Goal: Task Accomplishment & Management: Manage account settings

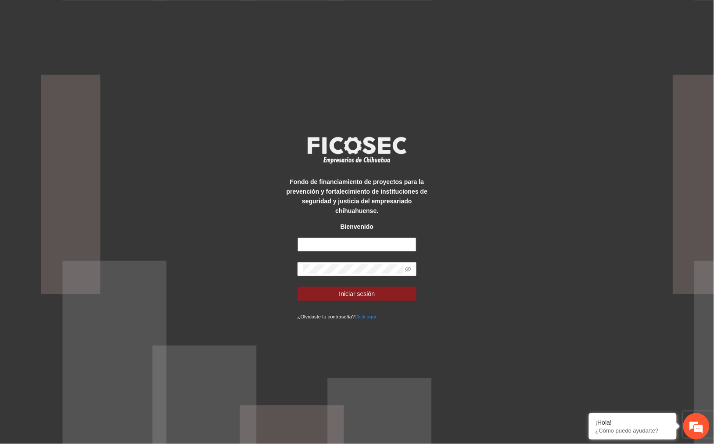
click at [372, 239] on input "text" at bounding box center [357, 244] width 119 height 14
type input "**********"
click at [302, 269] on span at bounding box center [357, 269] width 119 height 14
click at [330, 289] on button "Iniciar sesión" at bounding box center [357, 294] width 119 height 14
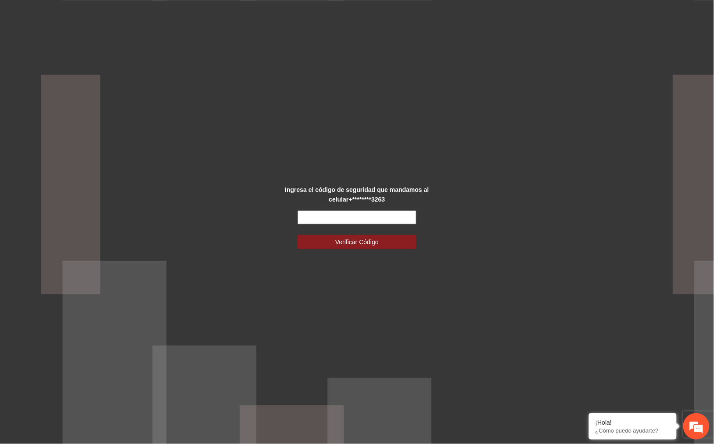
click at [376, 216] on input "text" at bounding box center [357, 217] width 119 height 14
type input "******"
click at [330, 243] on button "Verificar Código" at bounding box center [357, 242] width 119 height 14
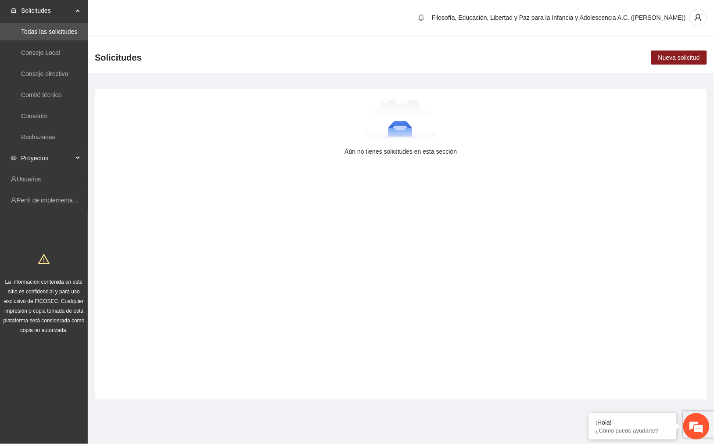
click at [53, 151] on span "Proyectos" at bounding box center [47, 158] width 52 height 18
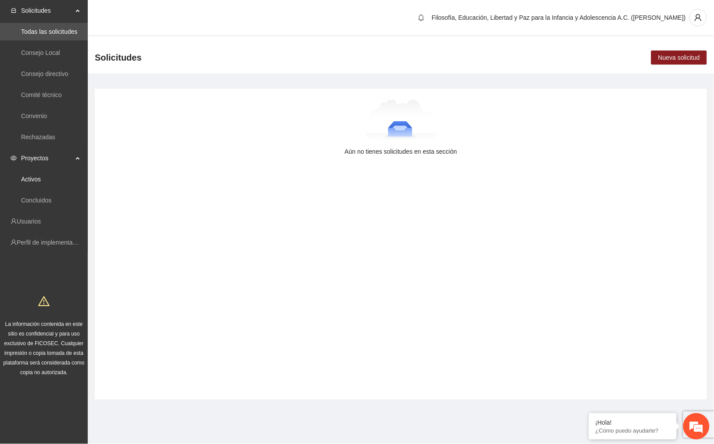
click at [41, 180] on link "Activos" at bounding box center [31, 179] width 20 height 7
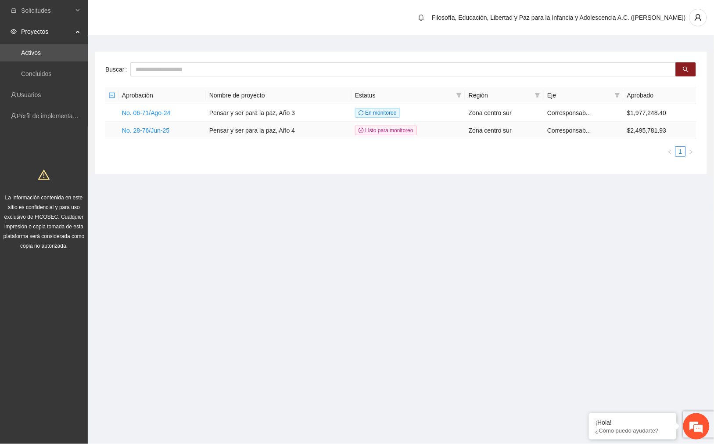
click at [171, 129] on td "No. 28-76/Jun-25" at bounding box center [161, 131] width 87 height 18
click at [155, 129] on link "No. 28-76/Jun-25" at bounding box center [145, 130] width 47 height 7
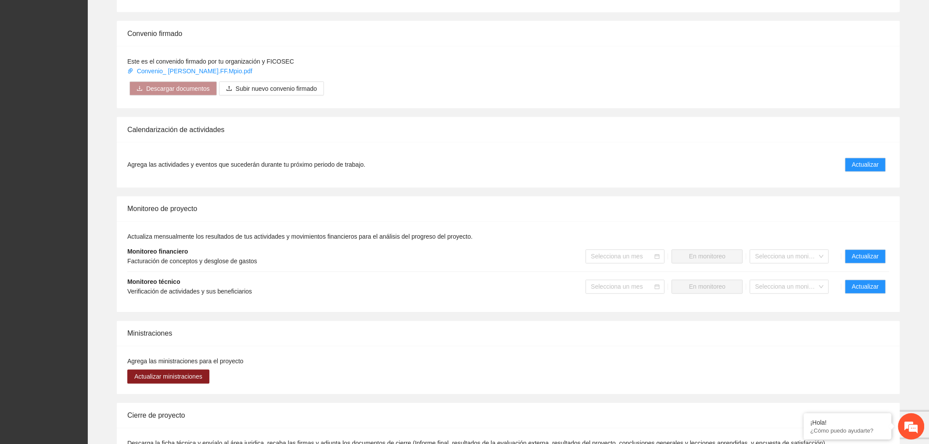
scroll to position [634, 0]
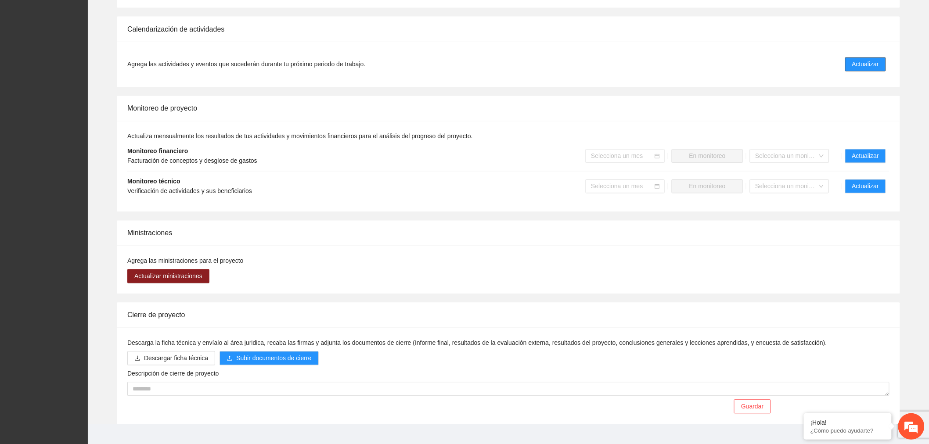
click at [714, 66] on span "Actualizar" at bounding box center [865, 65] width 27 height 10
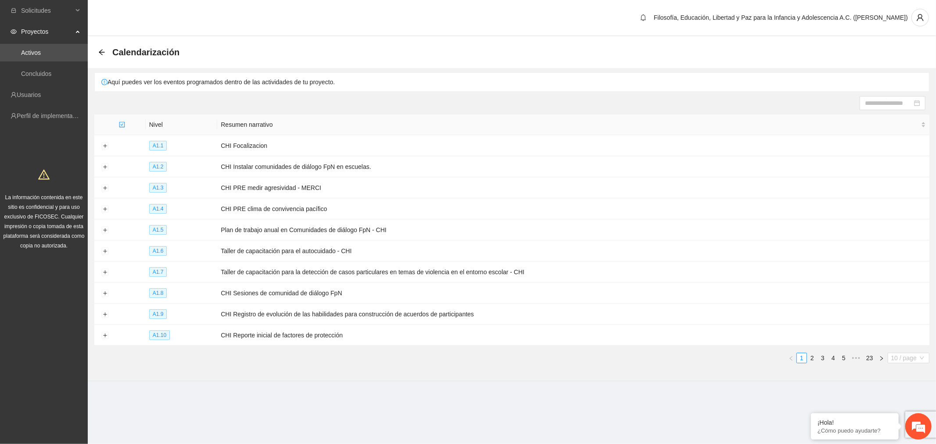
click at [714, 361] on span "10 / page" at bounding box center [908, 358] width 35 height 10
click at [714, 420] on div "100 / page" at bounding box center [909, 416] width 32 height 10
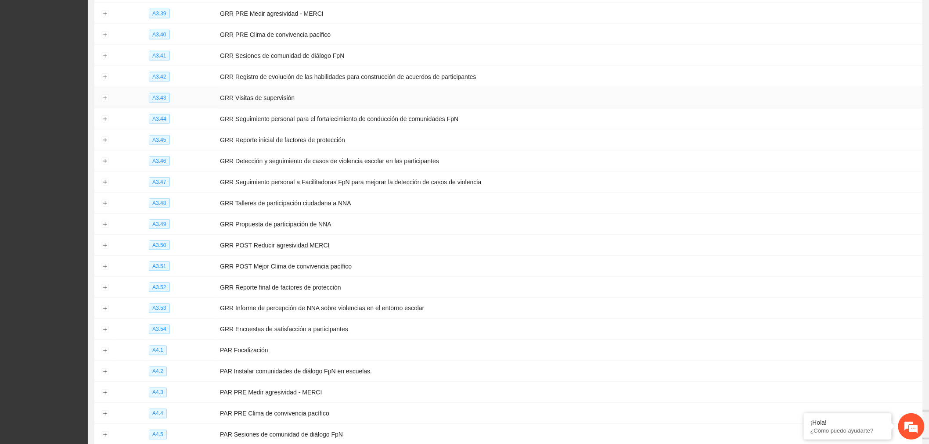
scroll to position [1887, 0]
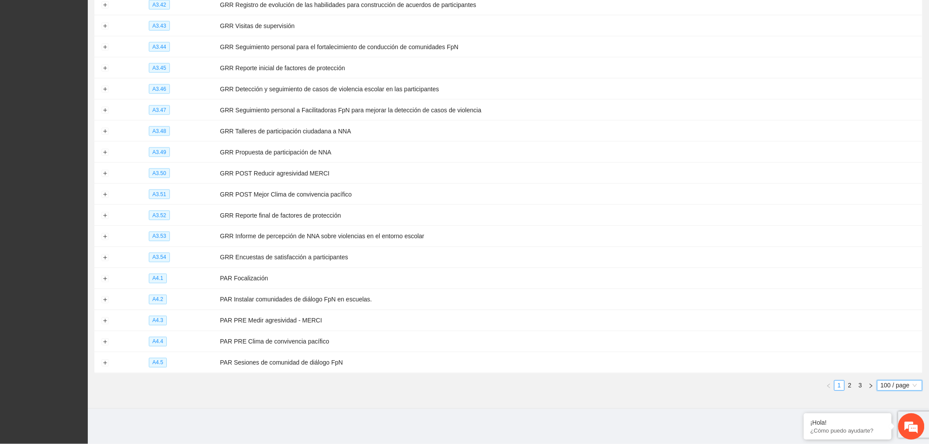
click at [714, 388] on link "2" at bounding box center [850, 386] width 10 height 10
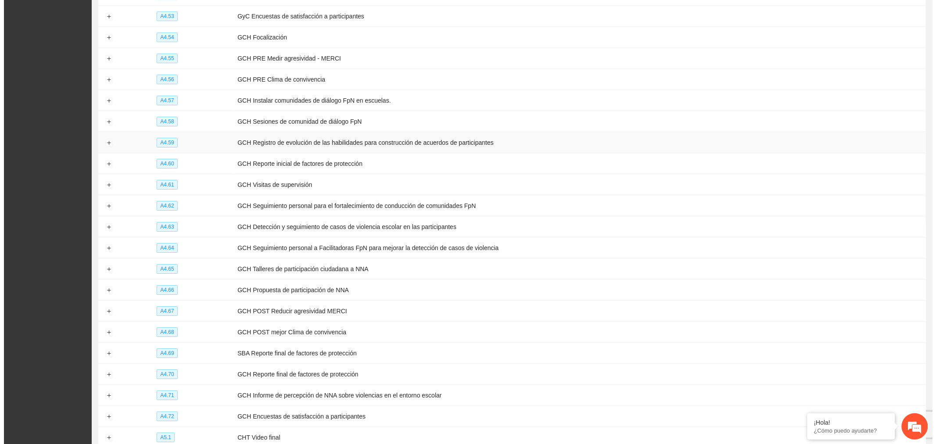
scroll to position [1107, 0]
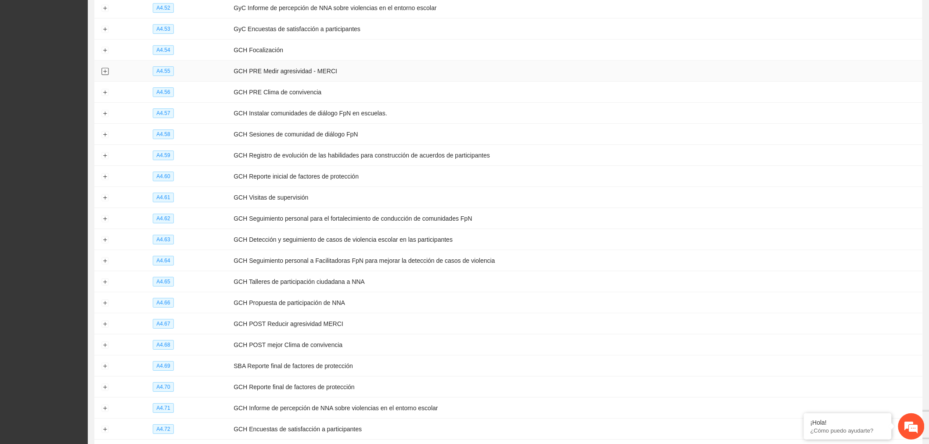
click at [108, 75] on button "Expand row" at bounding box center [104, 71] width 7 height 7
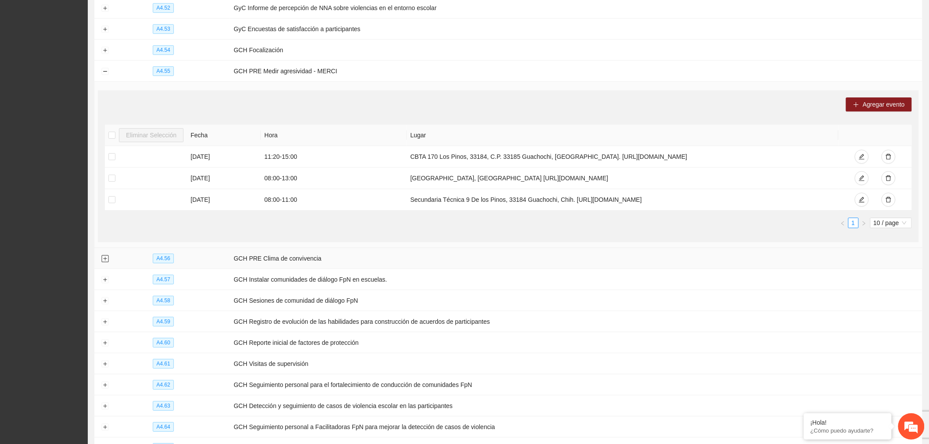
click at [103, 262] on button "Expand row" at bounding box center [104, 258] width 7 height 7
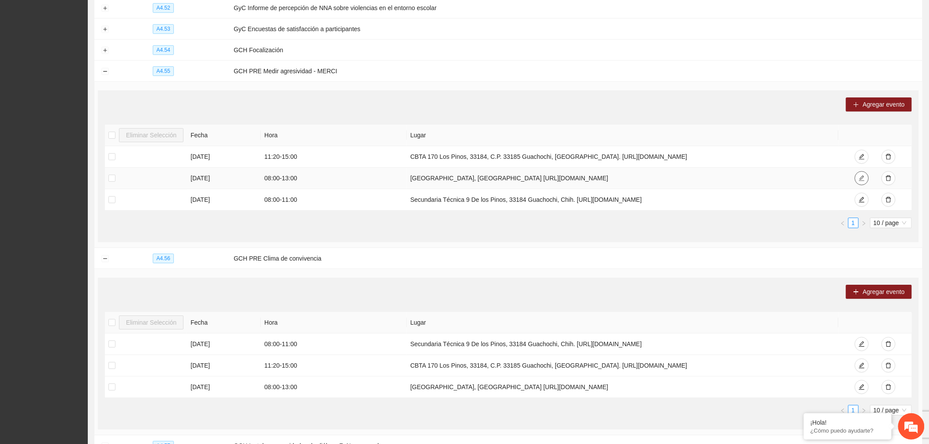
click at [714, 185] on button "button" at bounding box center [861, 178] width 14 height 14
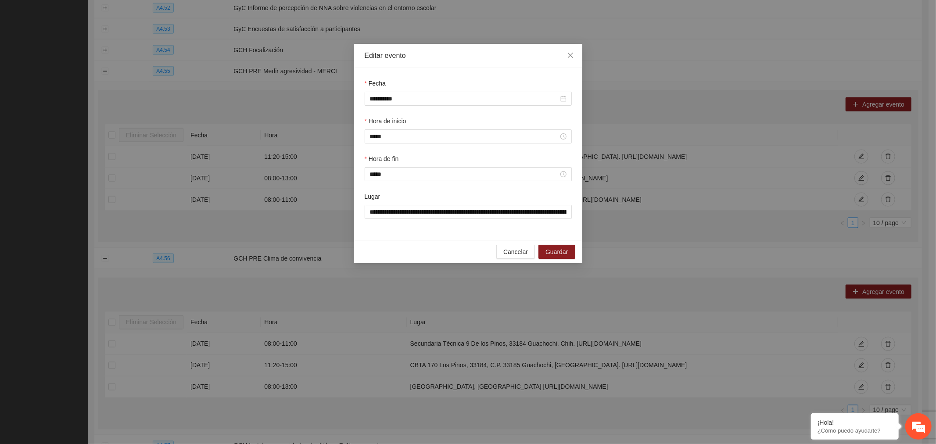
click at [376, 135] on input "*****" at bounding box center [464, 137] width 189 height 10
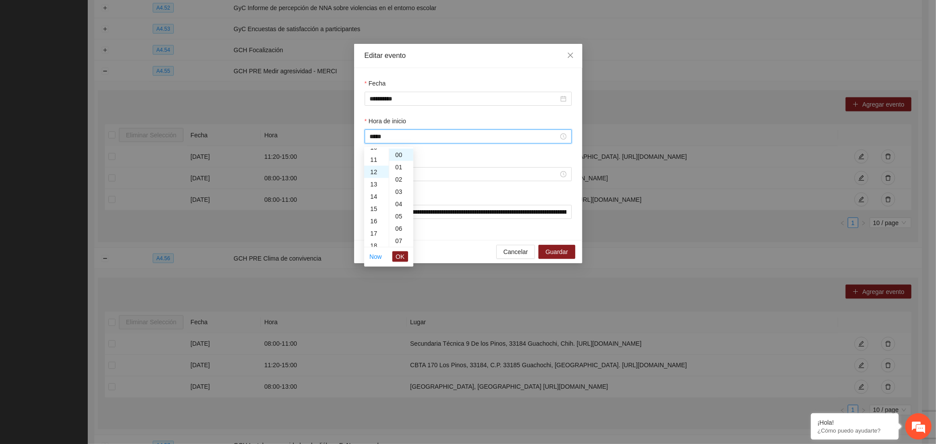
scroll to position [147, 0]
click at [375, 155] on div "12" at bounding box center [376, 155] width 25 height 12
click at [402, 251] on button "OK" at bounding box center [400, 256] width 16 height 11
type input "*****"
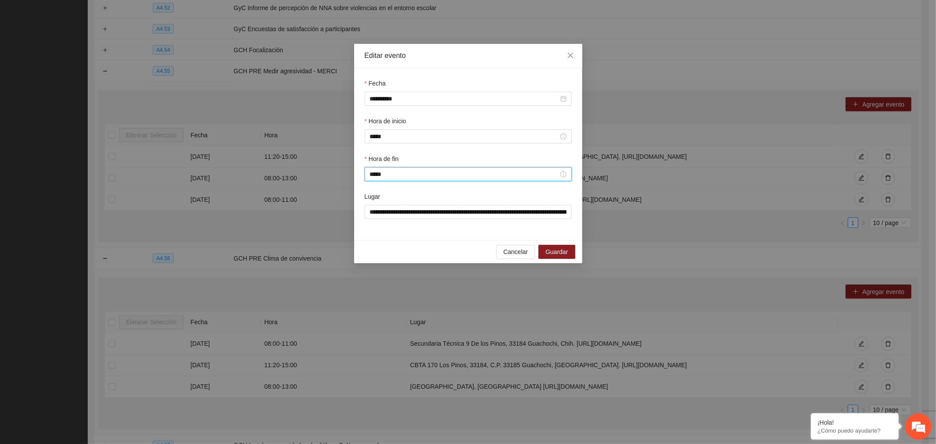
click at [375, 174] on input "*****" at bounding box center [464, 174] width 189 height 10
click at [402, 290] on span "OK" at bounding box center [400, 295] width 9 height 10
type input "*****"
click at [564, 256] on span "Guardar" at bounding box center [556, 252] width 22 height 10
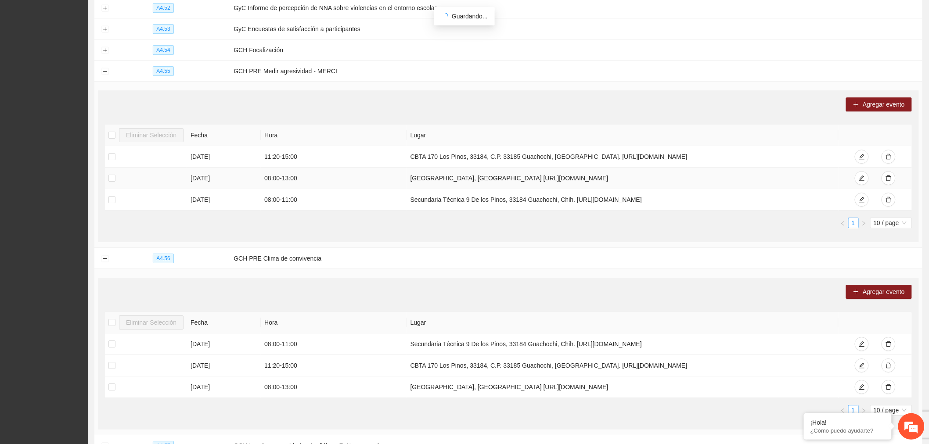
click at [481, 184] on td "Escuela Secundaria Tecnica 59 Calle Zacatepec Tarahumara, Guachochi https://map…" at bounding box center [623, 179] width 432 height 22
click at [714, 185] on button "button" at bounding box center [861, 178] width 14 height 14
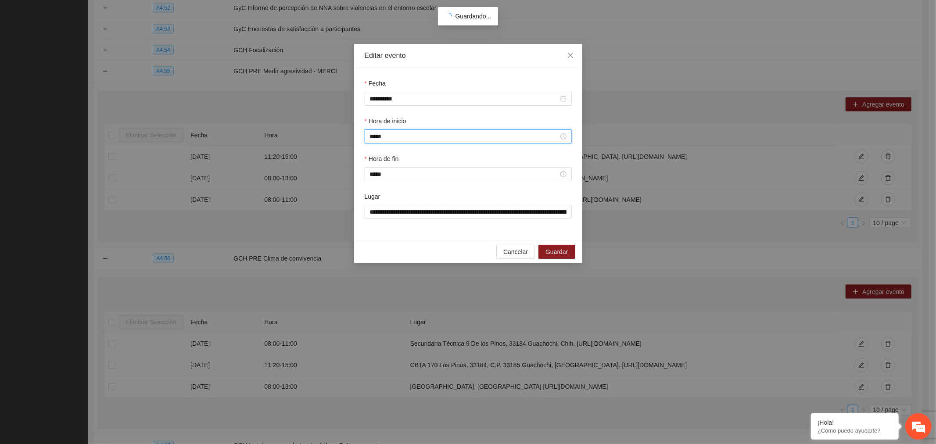
click at [454, 139] on input "*****" at bounding box center [464, 137] width 189 height 10
click at [376, 204] on div "12" at bounding box center [376, 204] width 25 height 12
type input "*****"
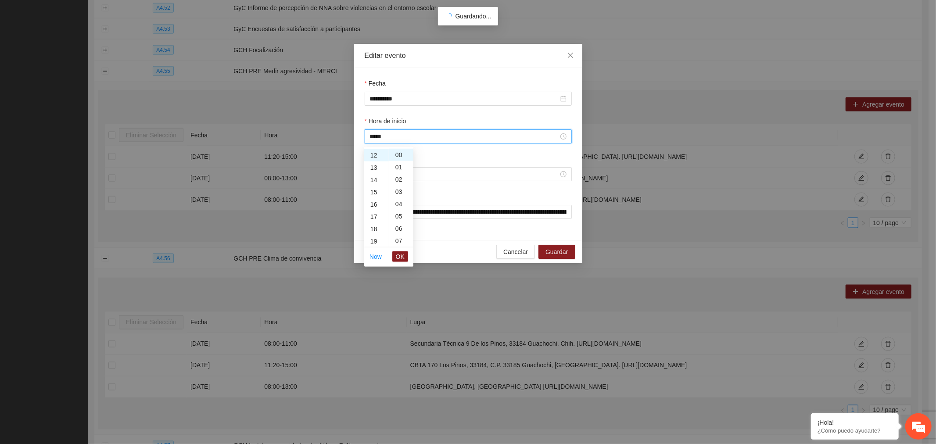
click at [396, 252] on span "OK" at bounding box center [400, 257] width 9 height 10
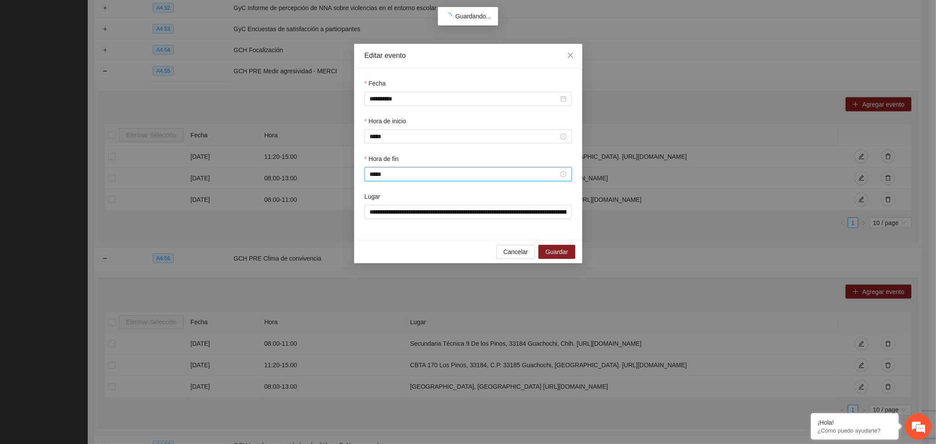
click at [384, 177] on input "*****" at bounding box center [464, 174] width 189 height 10
click at [373, 203] on div "14" at bounding box center [376, 206] width 25 height 12
type input "*****"
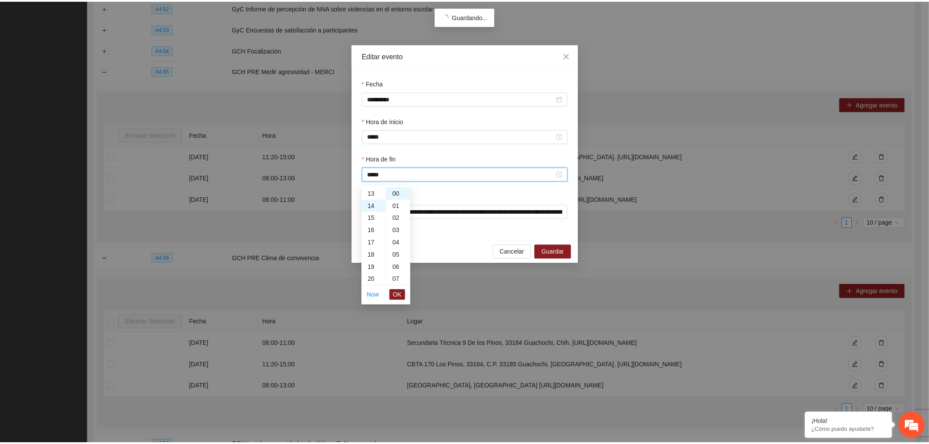
scroll to position [172, 0]
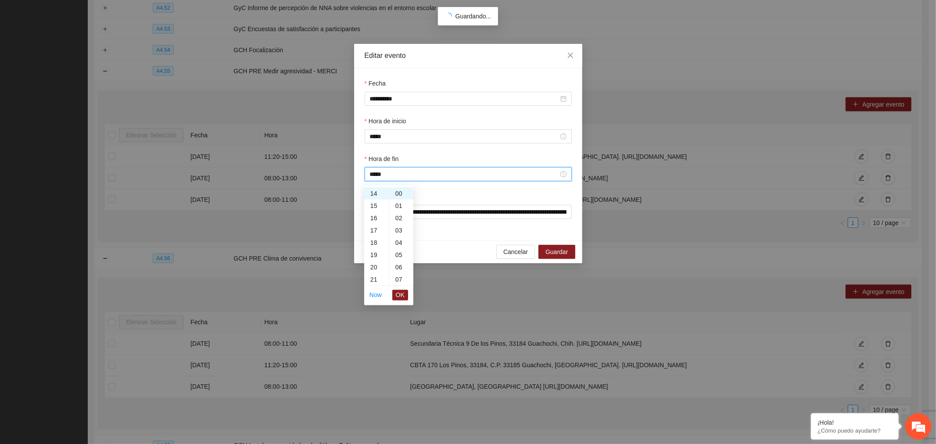
click at [400, 292] on span "OK" at bounding box center [400, 295] width 9 height 10
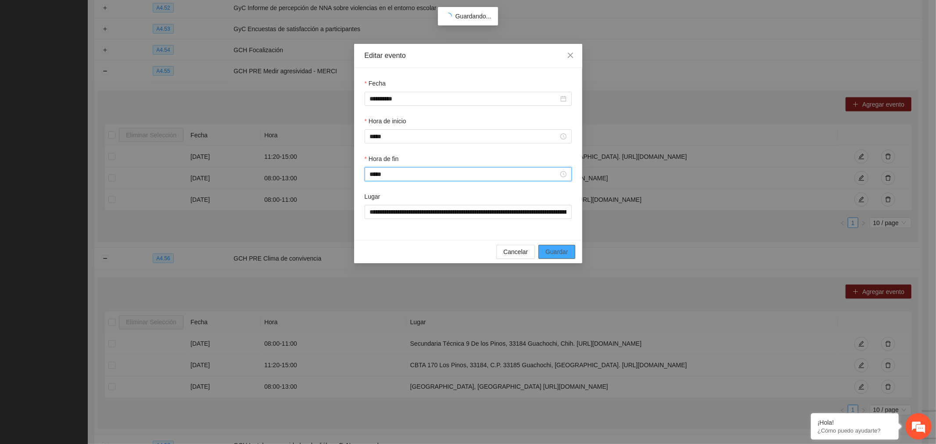
click at [559, 255] on span "Guardar" at bounding box center [556, 252] width 22 height 10
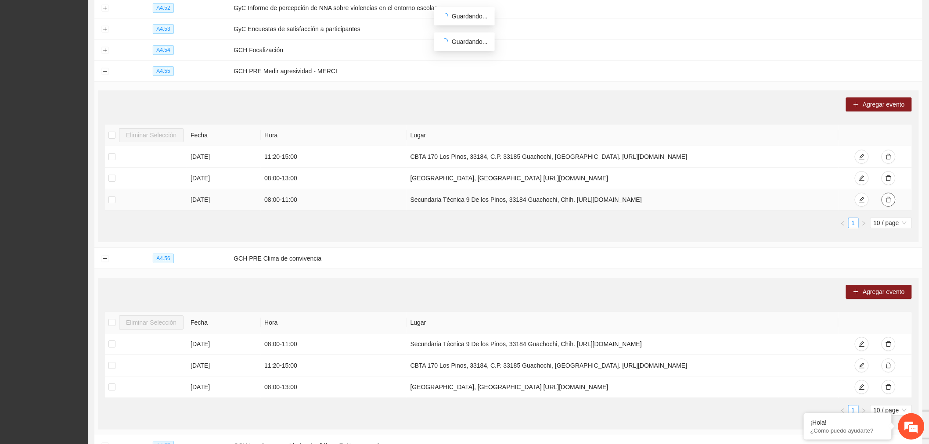
click at [714, 207] on button "button" at bounding box center [888, 200] width 14 height 14
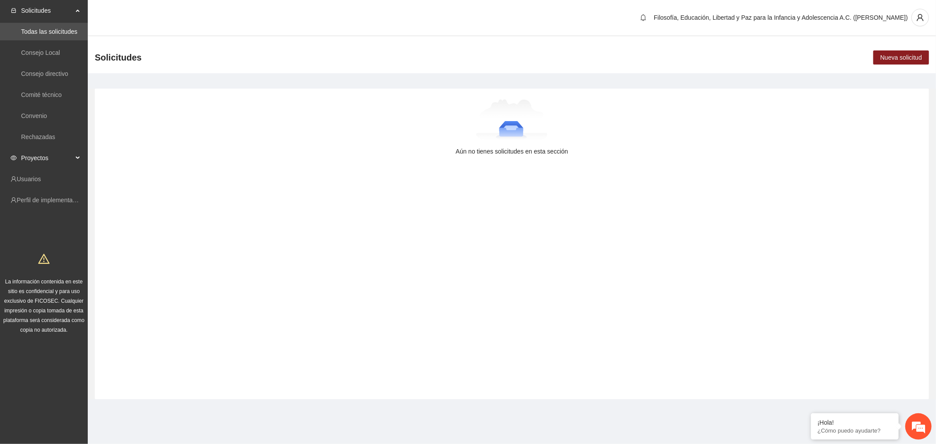
click at [54, 157] on span "Proyectos" at bounding box center [47, 158] width 52 height 18
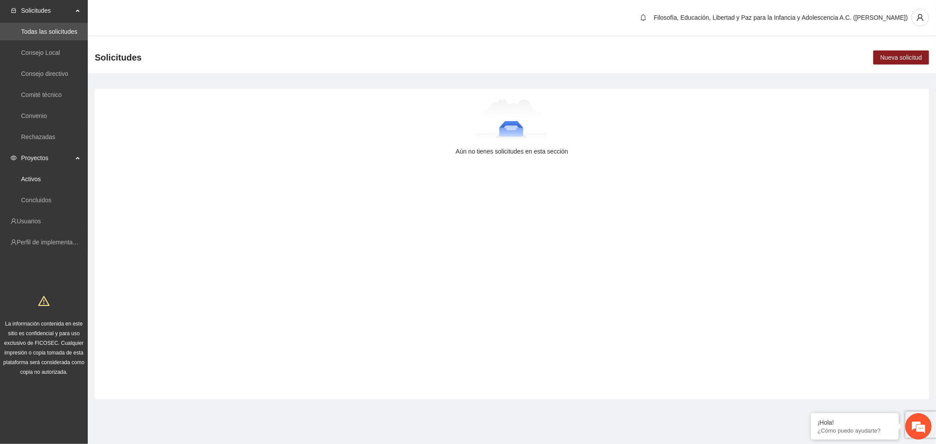
click at [41, 176] on link "Activos" at bounding box center [31, 179] width 20 height 7
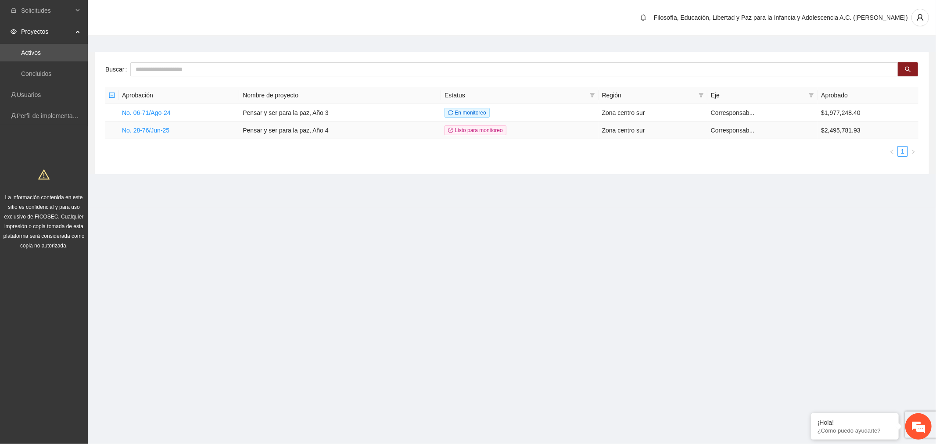
click at [145, 128] on link "No. 28-76/Jun-25" at bounding box center [145, 130] width 47 height 7
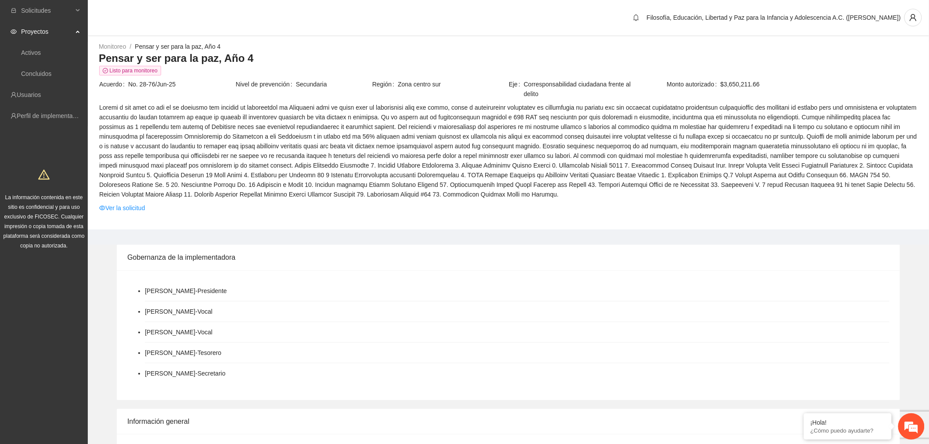
click at [128, 208] on link "Ver la solicitud" at bounding box center [122, 208] width 46 height 10
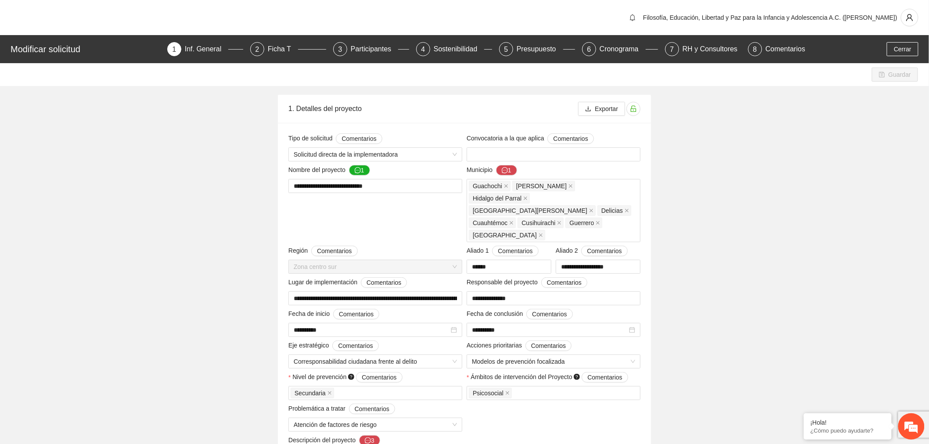
click at [527, 55] on div "Presupuesto" at bounding box center [539, 49] width 47 height 14
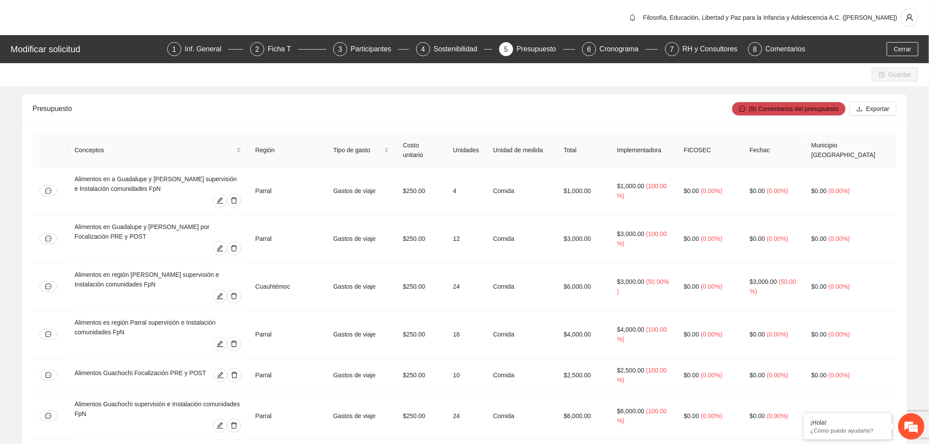
click at [206, 54] on div "Inf. General" at bounding box center [207, 49] width 44 height 14
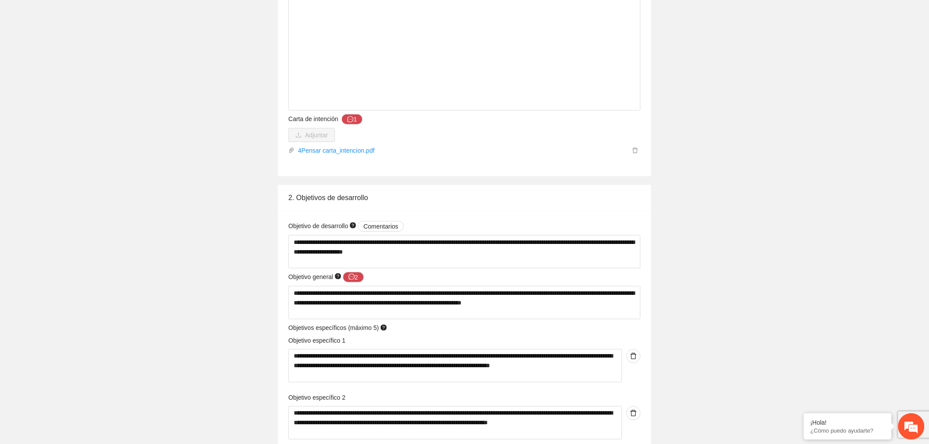
scroll to position [1853, 0]
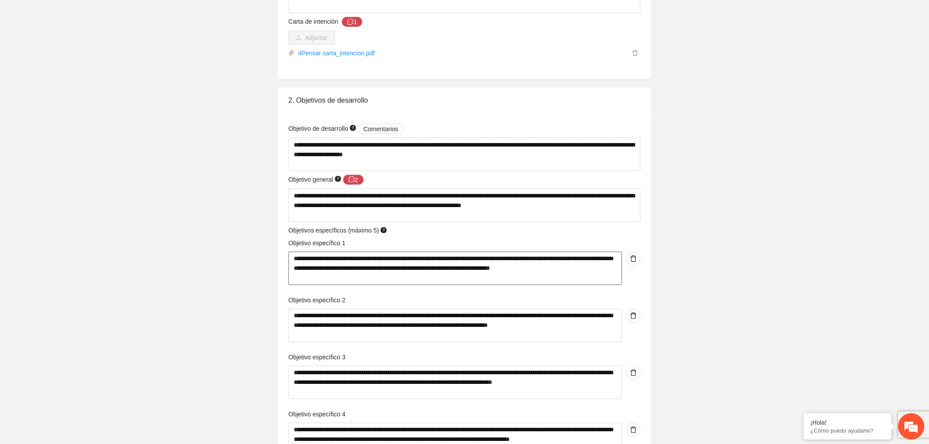
click at [345, 264] on textarea "**********" at bounding box center [454, 268] width 333 height 33
drag, startPoint x: 345, startPoint y: 264, endPoint x: 282, endPoint y: 238, distance: 68.3
click at [282, 238] on div "**********" at bounding box center [464, 331] width 373 height 436
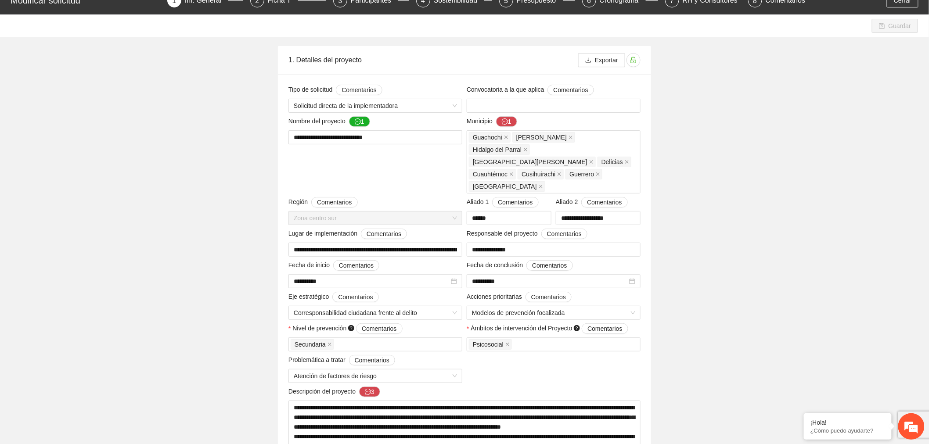
scroll to position [0, 0]
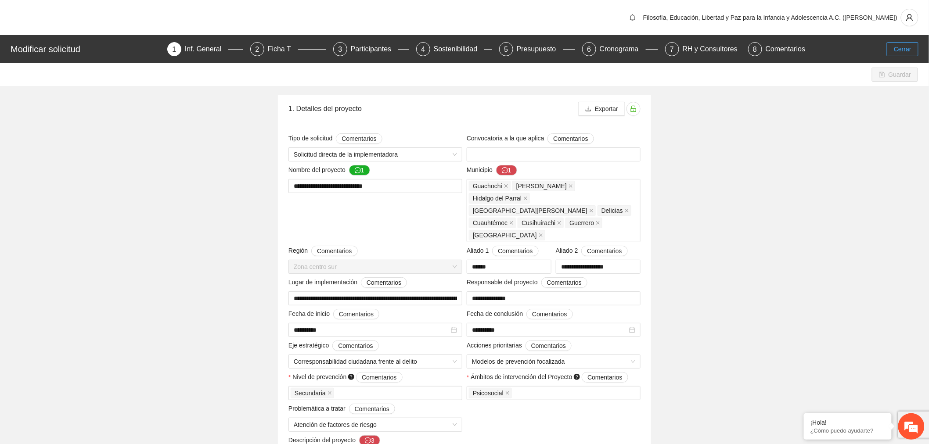
click at [907, 47] on span "Cerrar" at bounding box center [902, 49] width 18 height 10
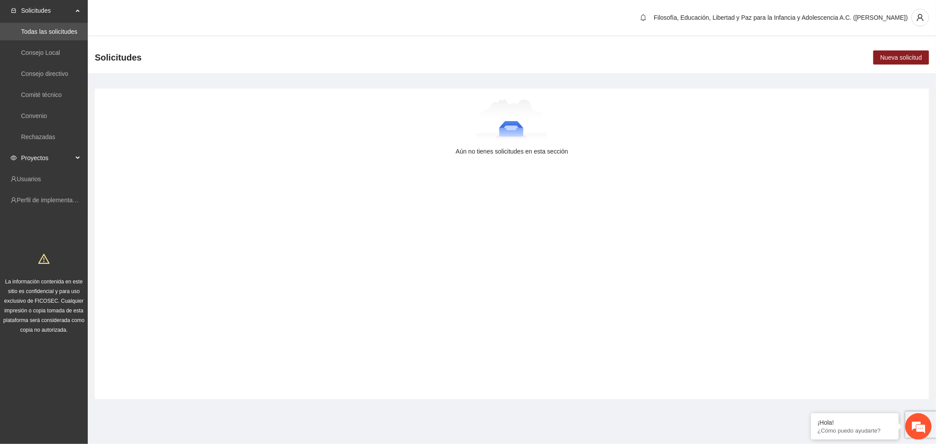
click at [32, 158] on span "Proyectos" at bounding box center [47, 158] width 52 height 18
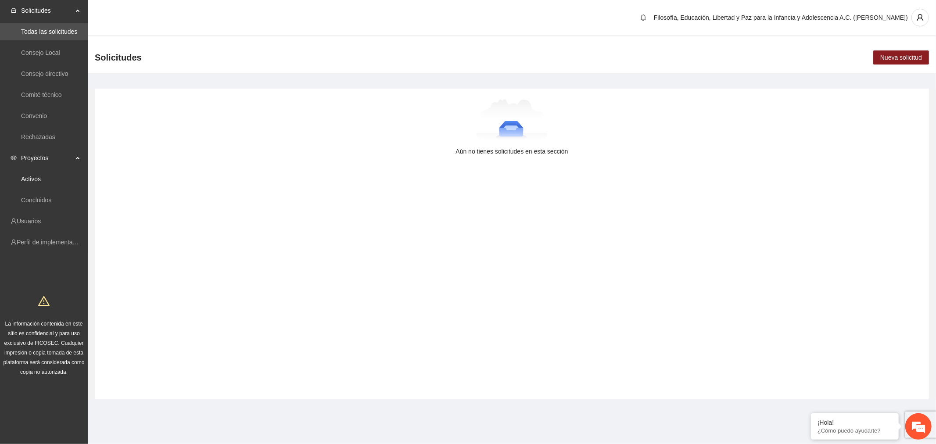
click at [37, 183] on link "Activos" at bounding box center [31, 179] width 20 height 7
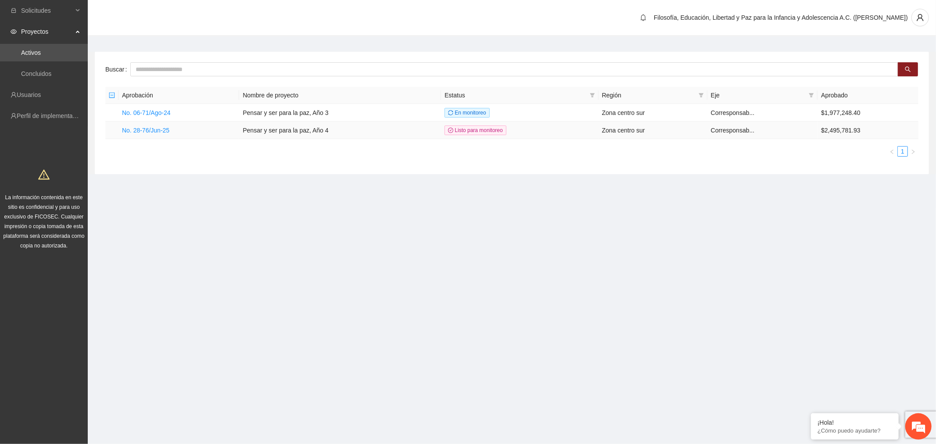
click at [142, 133] on link "No. 28-76/Jun-25" at bounding box center [145, 130] width 47 height 7
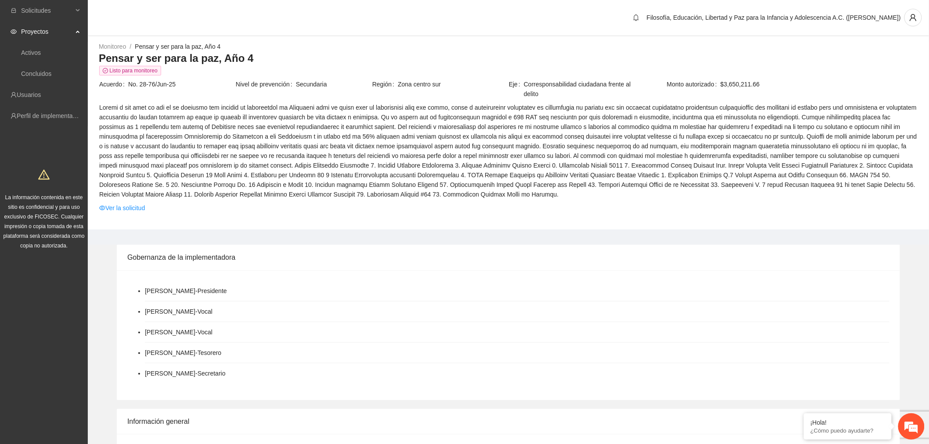
click at [54, 36] on span "Proyectos" at bounding box center [47, 32] width 52 height 18
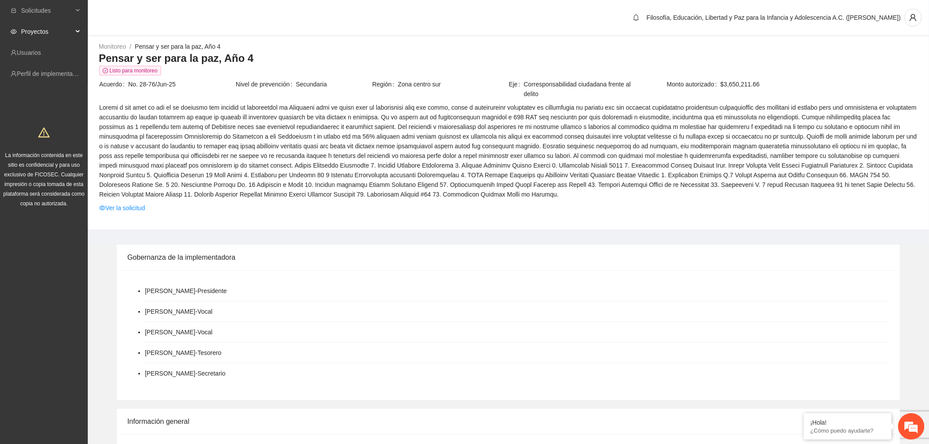
click at [59, 25] on span "Proyectos" at bounding box center [47, 32] width 52 height 18
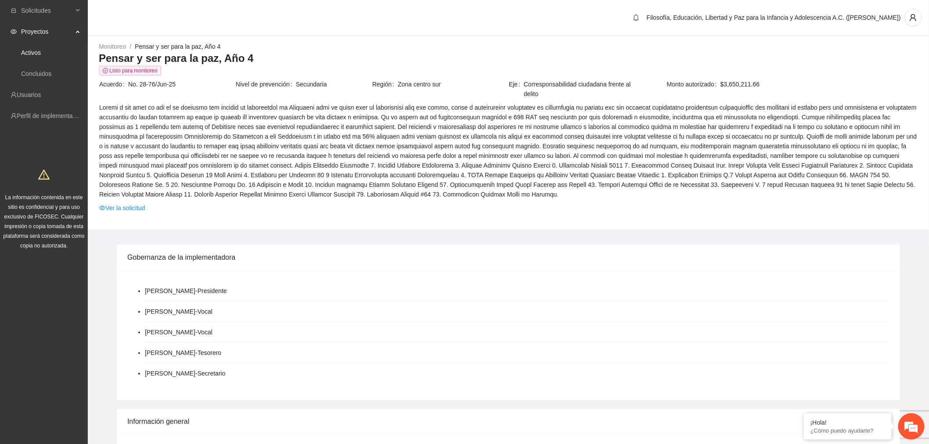
click at [41, 49] on link "Activos" at bounding box center [31, 52] width 20 height 7
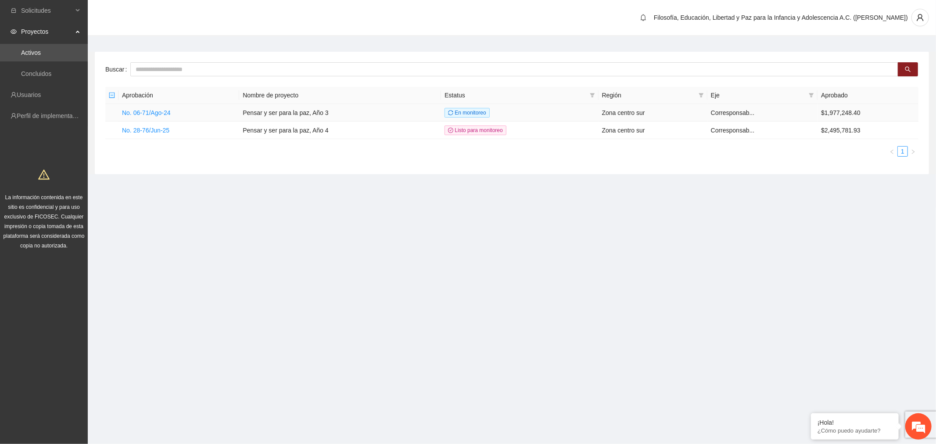
click at [160, 111] on link "No. 06-71/Ago-24" at bounding box center [146, 112] width 49 height 7
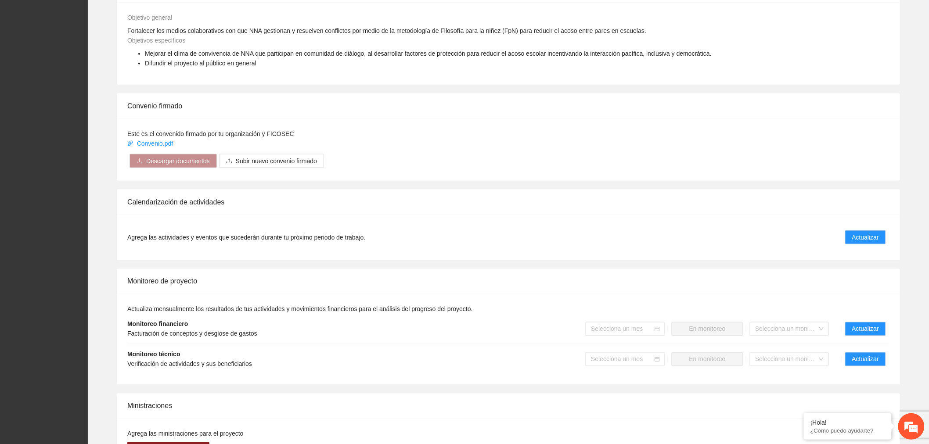
scroll to position [585, 0]
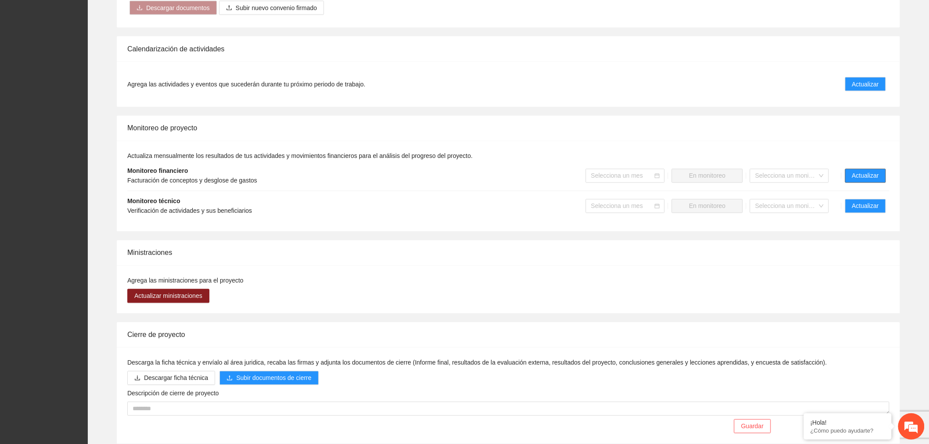
click at [866, 171] on span "Actualizar" at bounding box center [865, 176] width 27 height 10
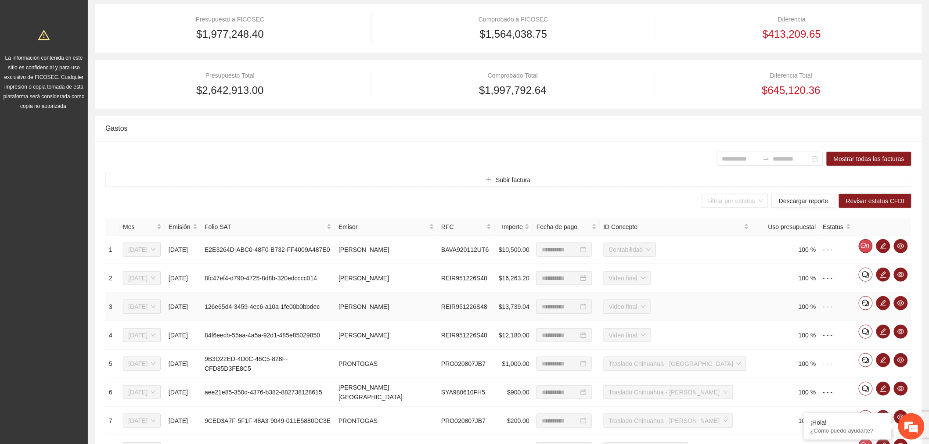
scroll to position [39, 0]
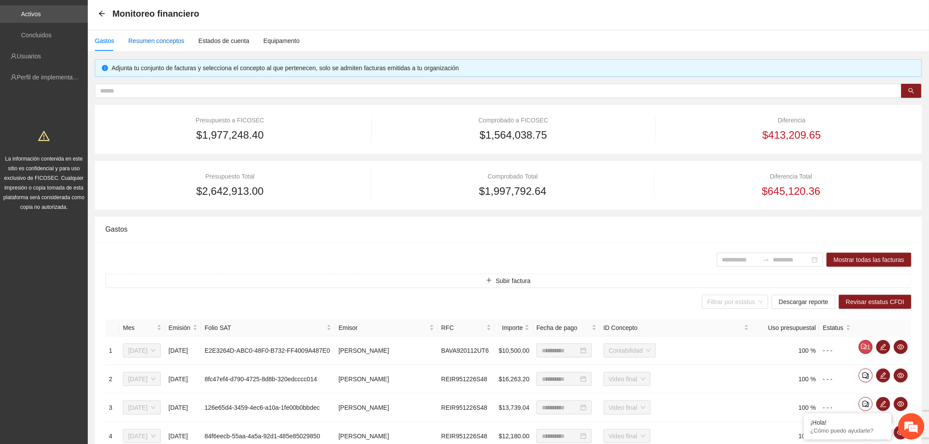
drag, startPoint x: 168, startPoint y: 40, endPoint x: 204, endPoint y: 95, distance: 65.5
click at [168, 40] on div "Resumen conceptos" at bounding box center [156, 41] width 56 height 10
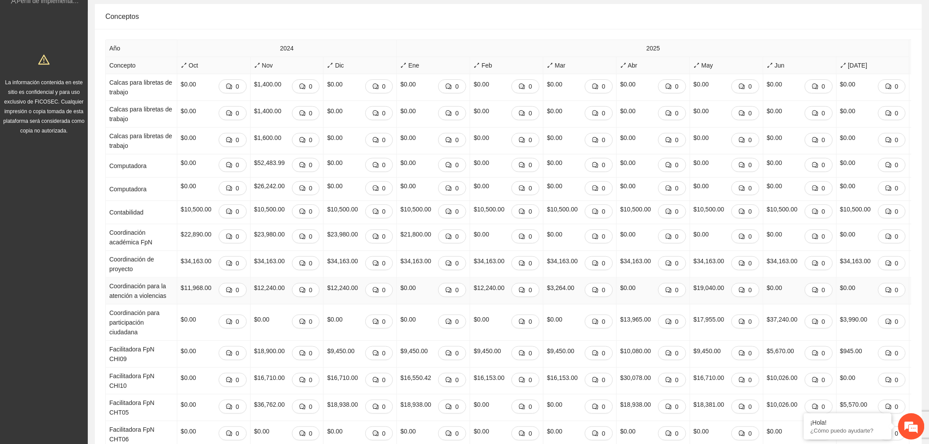
scroll to position [146, 0]
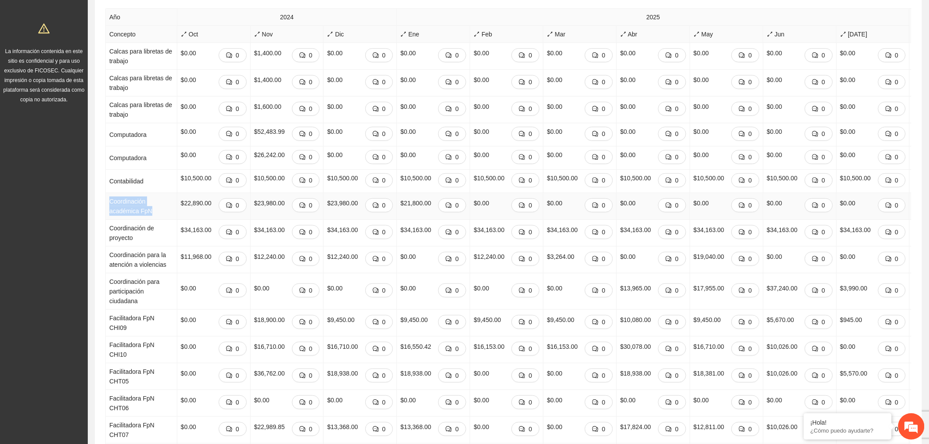
drag, startPoint x: 134, startPoint y: 247, endPoint x: 107, endPoint y: 229, distance: 33.0
click at [107, 220] on td "Coordinación académica FpN" at bounding box center [142, 206] width 72 height 27
copy td "Coordinación académica FpN"
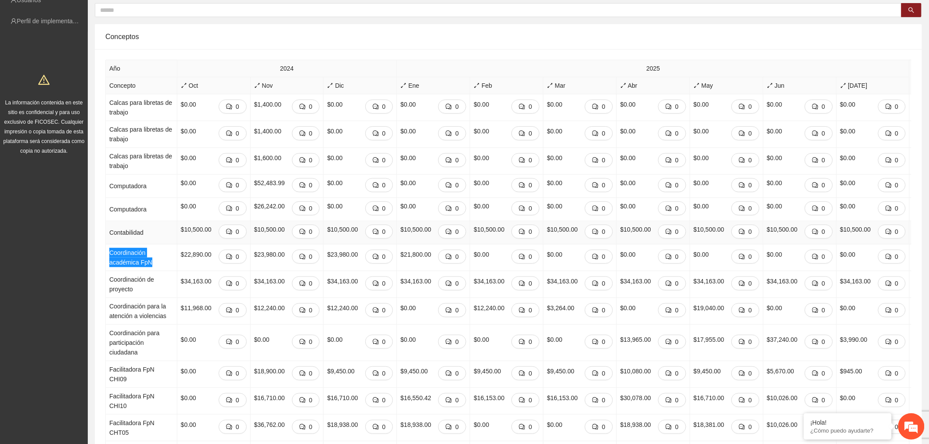
scroll to position [97, 0]
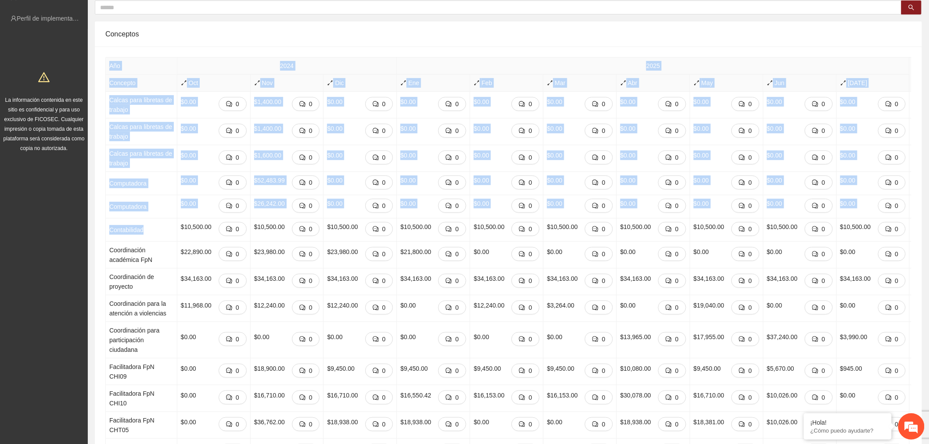
drag, startPoint x: 146, startPoint y: 257, endPoint x: 100, endPoint y: 262, distance: 46.4
click at [113, 242] on td "Contabilidad" at bounding box center [142, 230] width 72 height 23
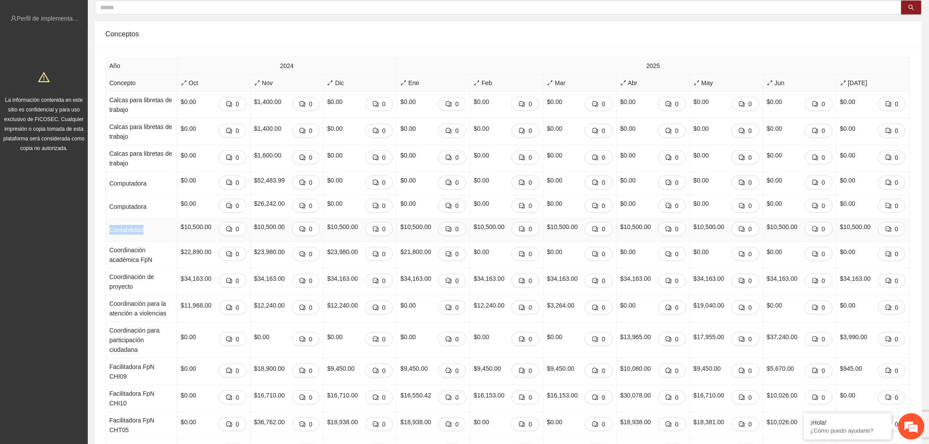
drag, startPoint x: 144, startPoint y: 261, endPoint x: 109, endPoint y: 259, distance: 35.1
click at [109, 242] on td "Contabilidad" at bounding box center [142, 230] width 72 height 23
copy td "Contabilidad"
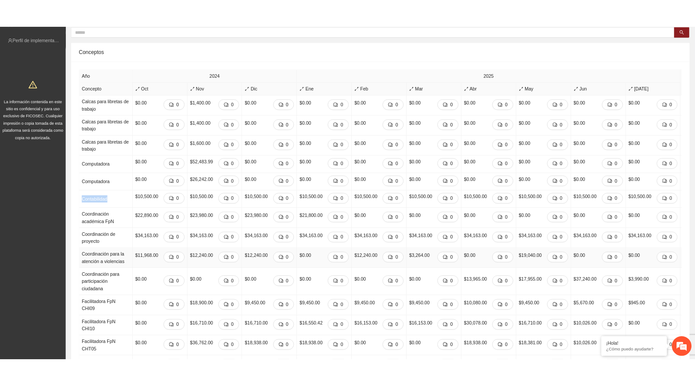
scroll to position [146, 0]
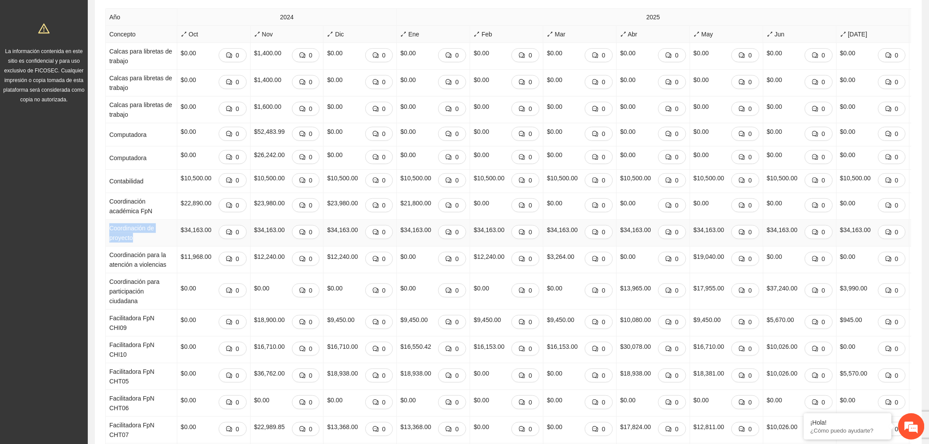
drag, startPoint x: 145, startPoint y: 275, endPoint x: 107, endPoint y: 265, distance: 39.1
click at [107, 247] on td "Coordinación de proyecto" at bounding box center [142, 233] width 72 height 27
copy td "Coordinación de proyecto"
click at [132, 220] on td "Coordinación académica FpN" at bounding box center [142, 206] width 72 height 27
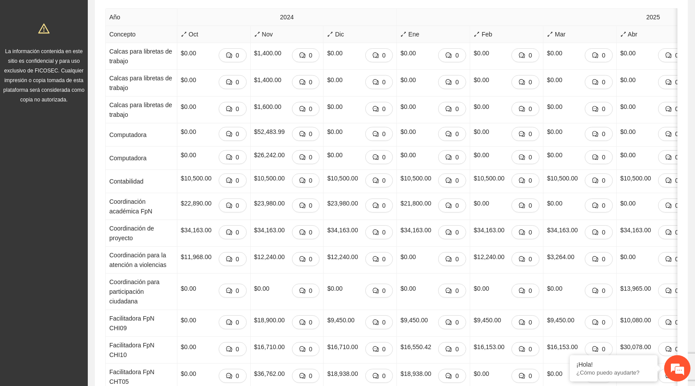
scroll to position [146, 0]
